Goal: Entertainment & Leisure: Consume media (video, audio)

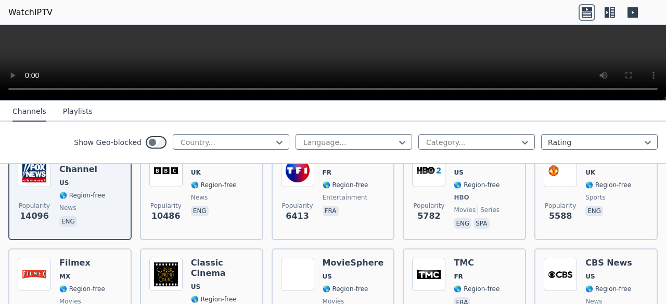
scroll to position [152, 0]
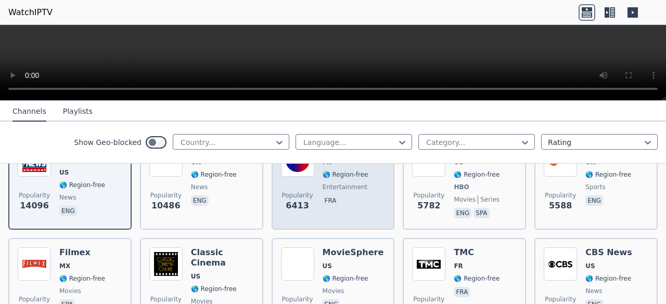
click at [310, 191] on span "Popularity 6413" at bounding box center [297, 201] width 33 height 33
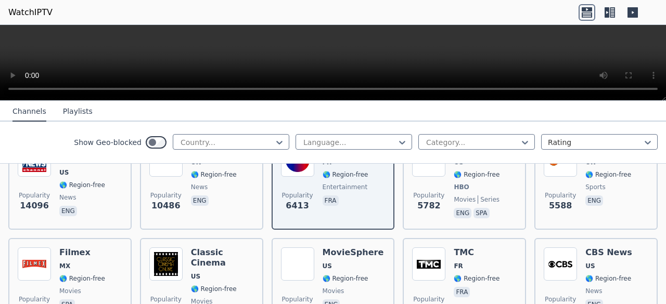
scroll to position [0, 0]
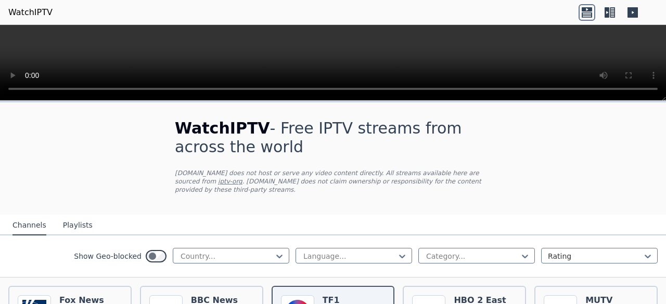
click at [647, 9] on div at bounding box center [617, 12] width 79 height 17
click at [639, 9] on icon at bounding box center [632, 12] width 17 height 17
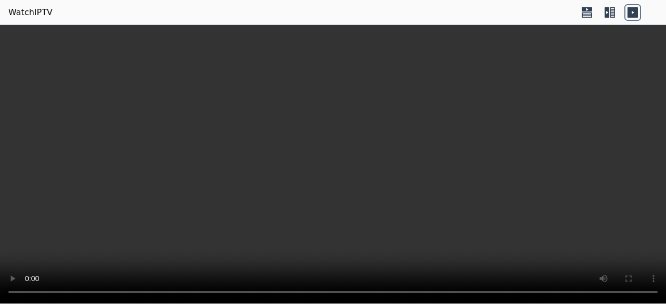
click at [617, 15] on icon at bounding box center [609, 12] width 17 height 17
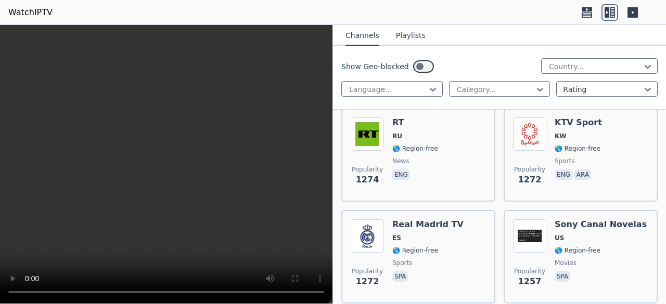
scroll to position [2083, 0]
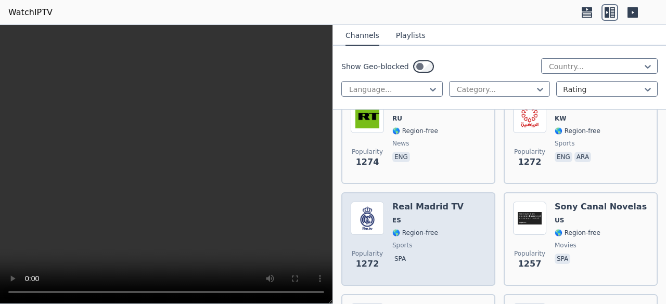
click at [435, 242] on span "sports" at bounding box center [427, 245] width 71 height 8
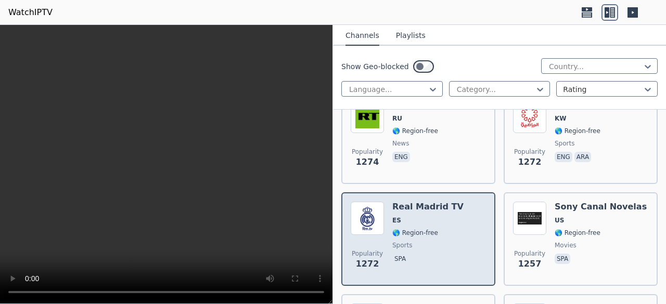
click at [435, 242] on span "sports" at bounding box center [427, 245] width 71 height 8
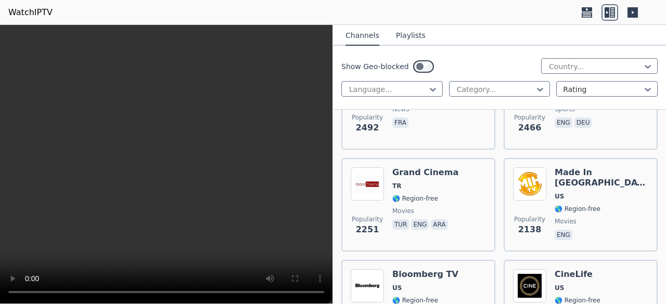
scroll to position [0, 0]
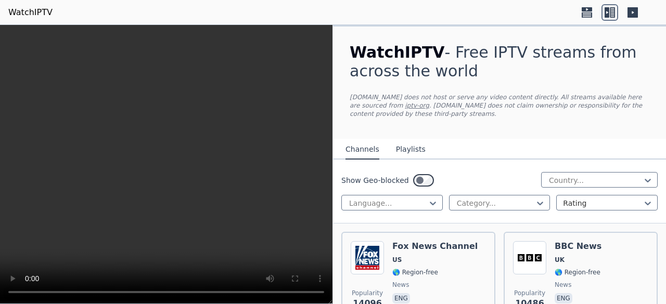
click at [396, 146] on button "Playlists" at bounding box center [411, 150] width 30 height 20
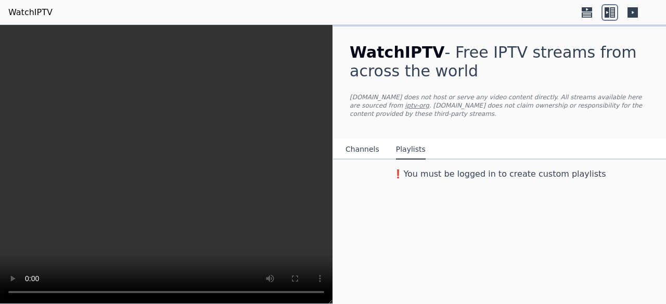
click at [368, 140] on button "Channels" at bounding box center [362, 150] width 34 height 20
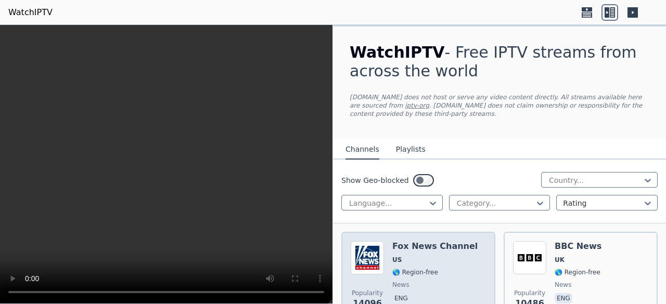
click at [395, 261] on span "US" at bounding box center [396, 260] width 9 height 8
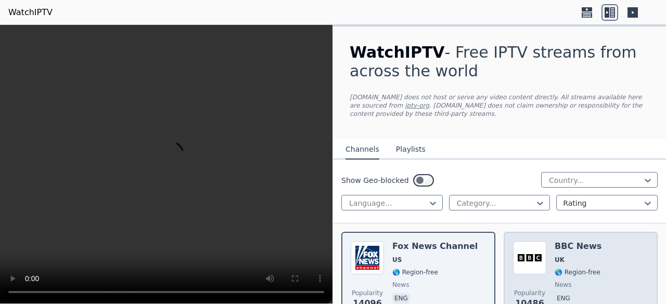
click at [543, 248] on div "Popularity 10486 BBC News UK 🌎 Region-free news eng" at bounding box center [580, 278] width 135 height 75
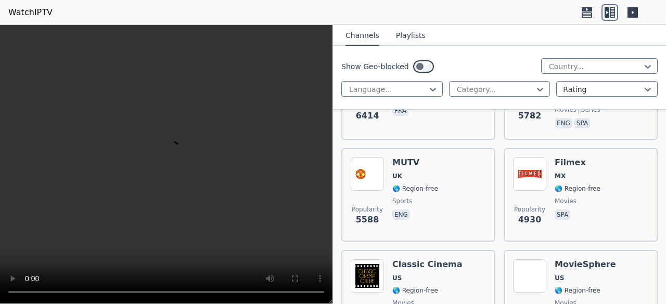
scroll to position [149, 0]
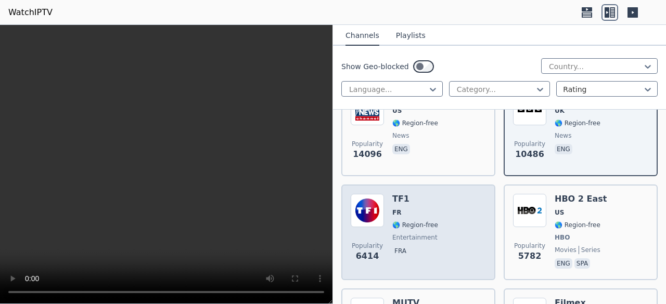
click at [450, 217] on div "Popularity 6414 TF1 FR 🌎 Region-free entertainment fra" at bounding box center [418, 232] width 135 height 77
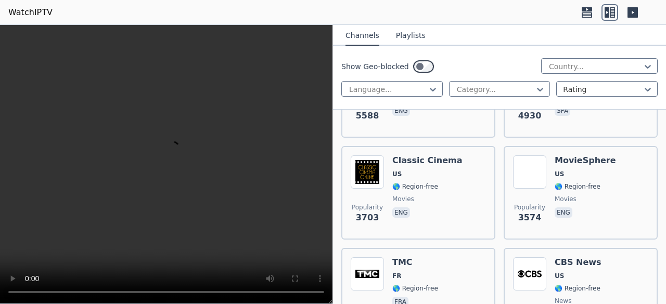
scroll to position [638, 0]
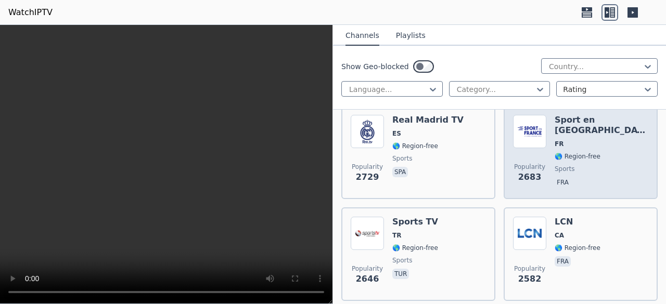
click at [578, 165] on span "sports" at bounding box center [602, 169] width 94 height 8
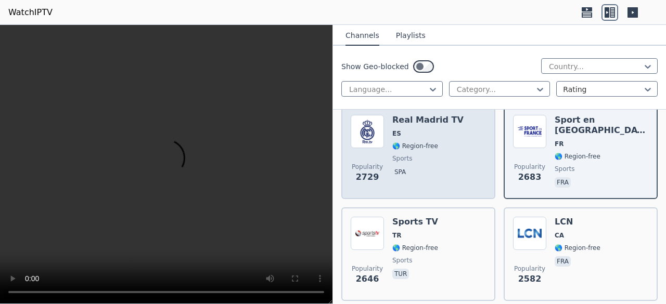
click at [459, 175] on div "Popularity 2729 Real Madrid TV ES 🌎 Region-free sports spa" at bounding box center [418, 152] width 135 height 75
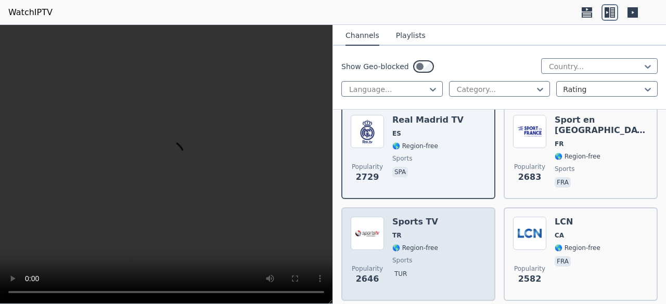
click at [464, 255] on div "Popularity 2646 Sports TV TR 🌎 Region-free sports tur" at bounding box center [418, 254] width 135 height 75
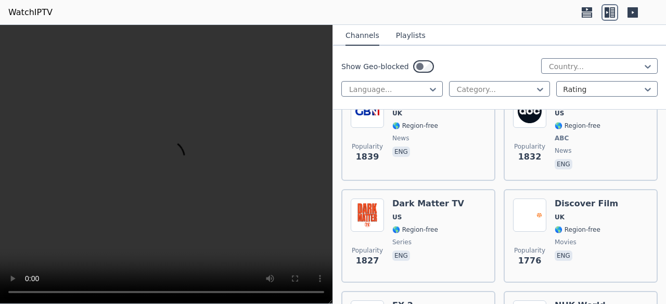
scroll to position [1617, 0]
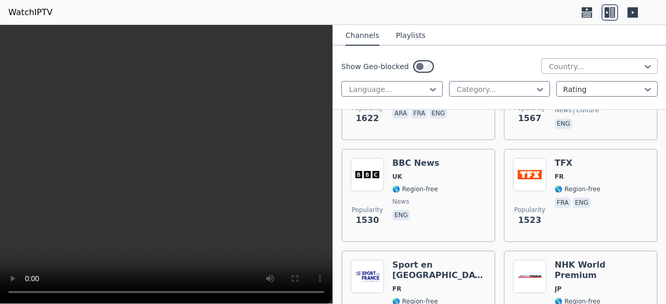
click at [599, 66] on div at bounding box center [595, 66] width 95 height 10
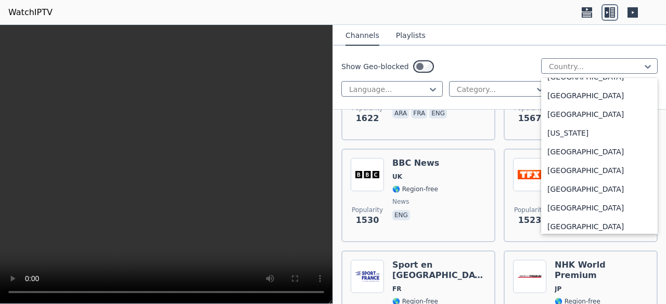
scroll to position [1217, 0]
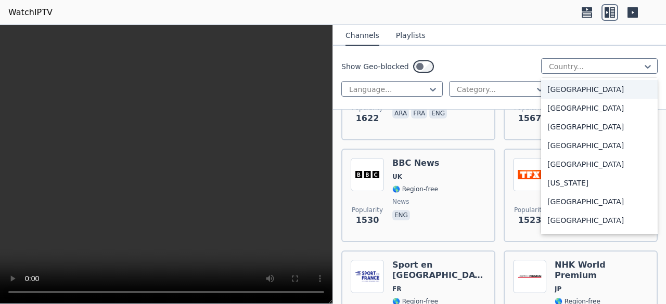
click at [582, 91] on div "[GEOGRAPHIC_DATA]" at bounding box center [599, 89] width 117 height 19
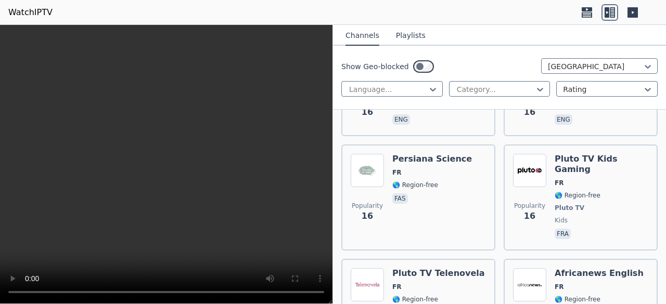
scroll to position [10997, 0]
